Goal: Check status: Check status

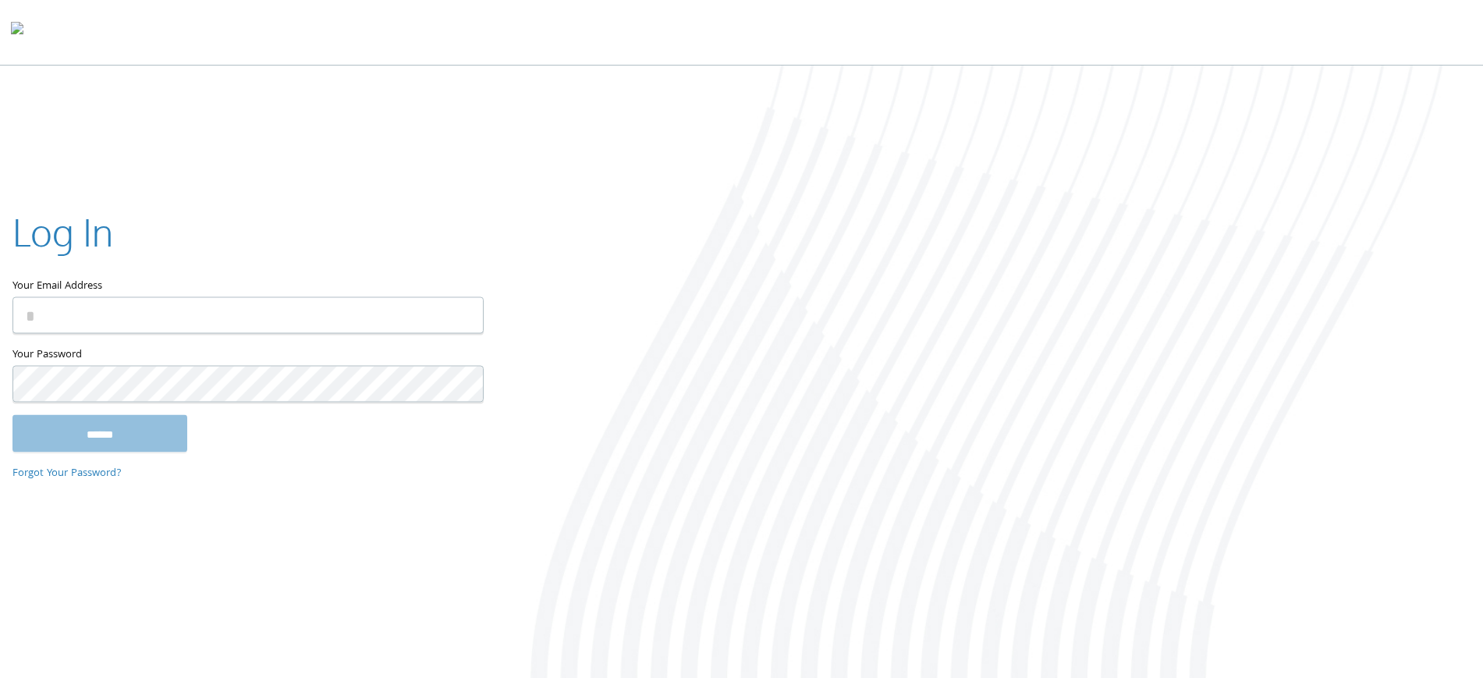
click at [380, 301] on input "Your Email Address" at bounding box center [247, 314] width 471 height 37
type input "**********"
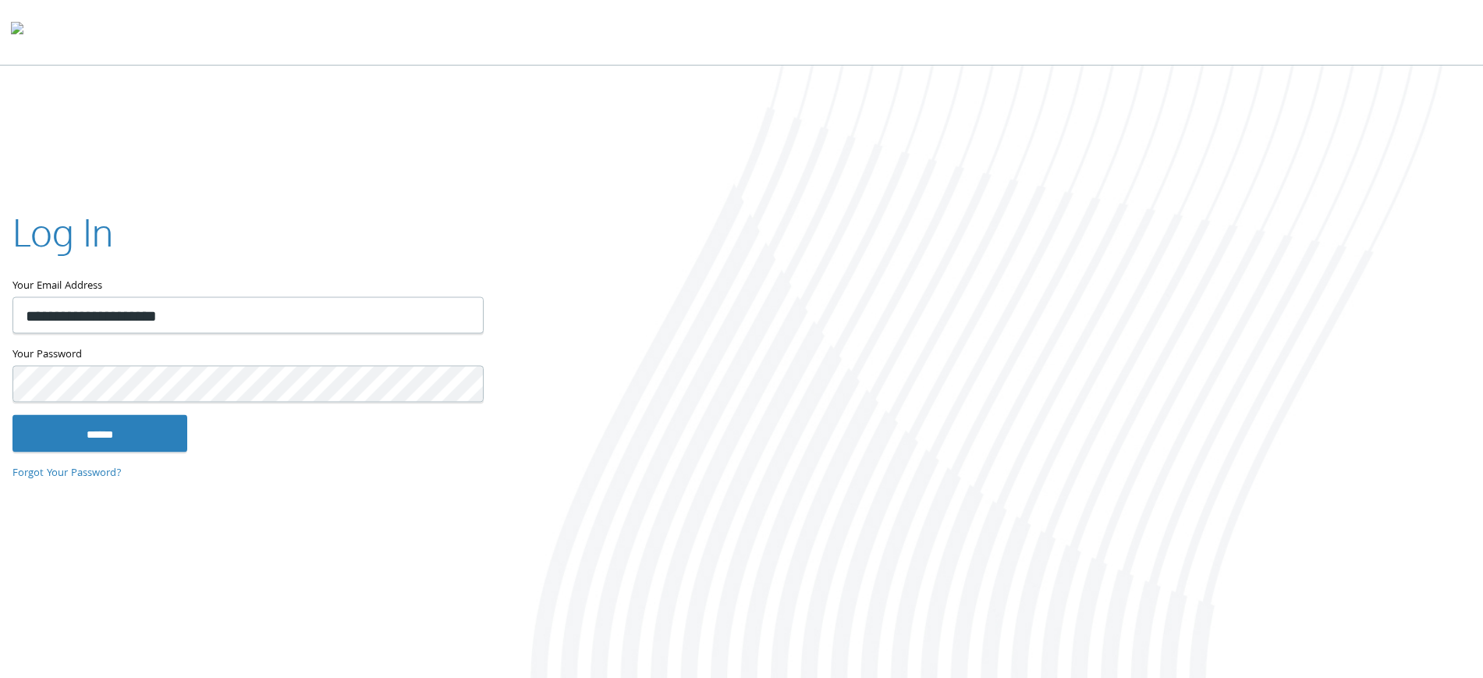
click at [12, 414] on input "******" at bounding box center [99, 432] width 175 height 37
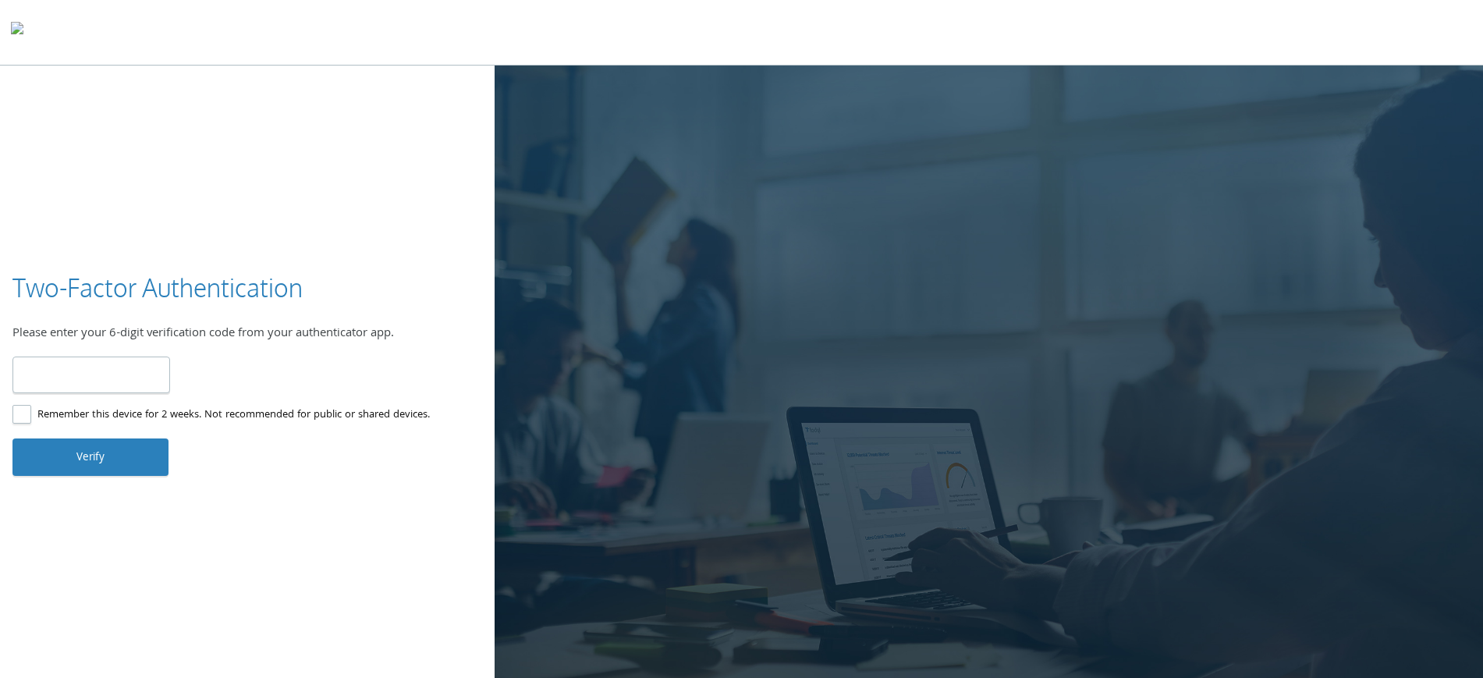
type input "******"
